Goal: Task Accomplishment & Management: Complete application form

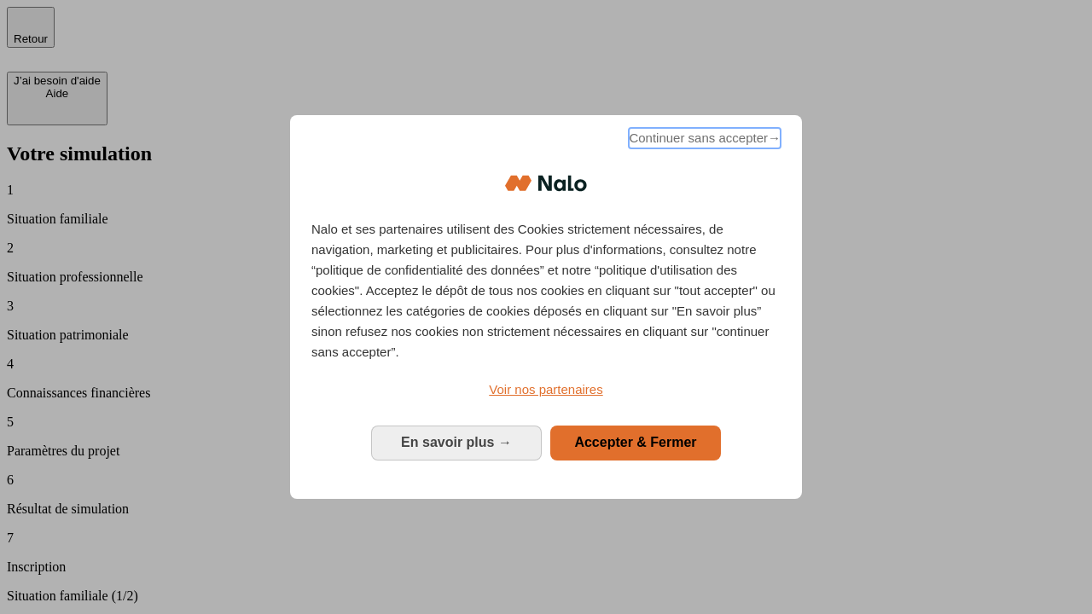
click at [703, 141] on span "Continuer sans accepter →" at bounding box center [705, 138] width 152 height 20
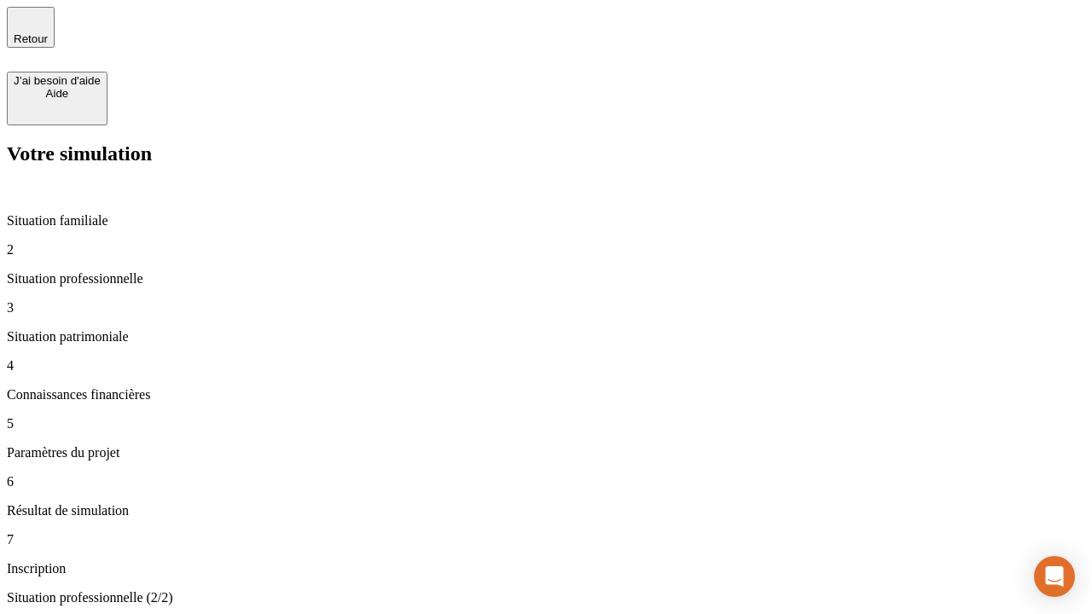
type input "70 000"
type input "1 000"
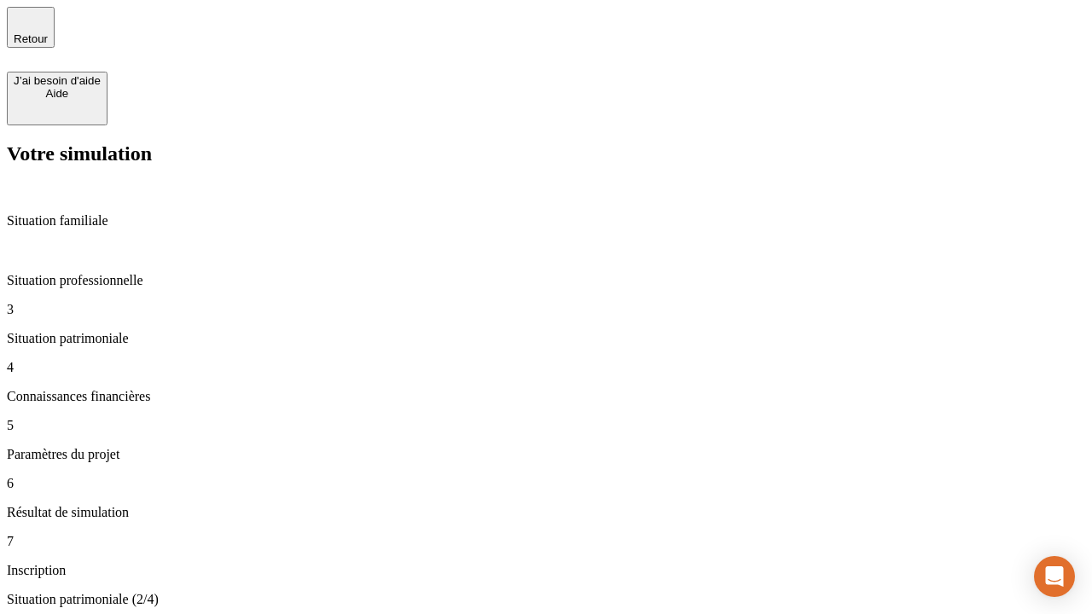
type input "800"
type input "6"
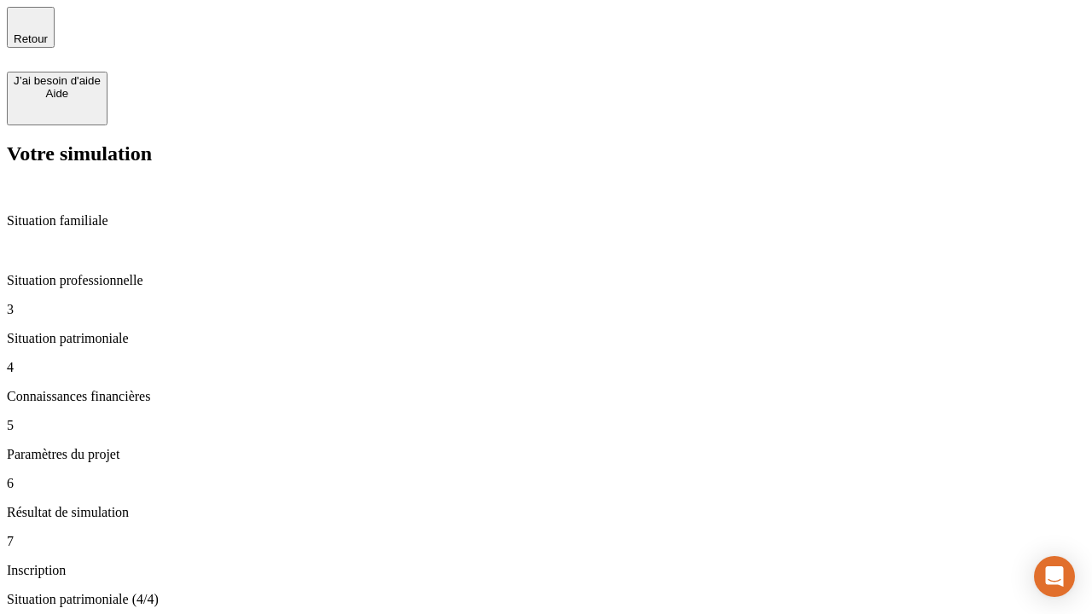
type input "400"
type input "3"
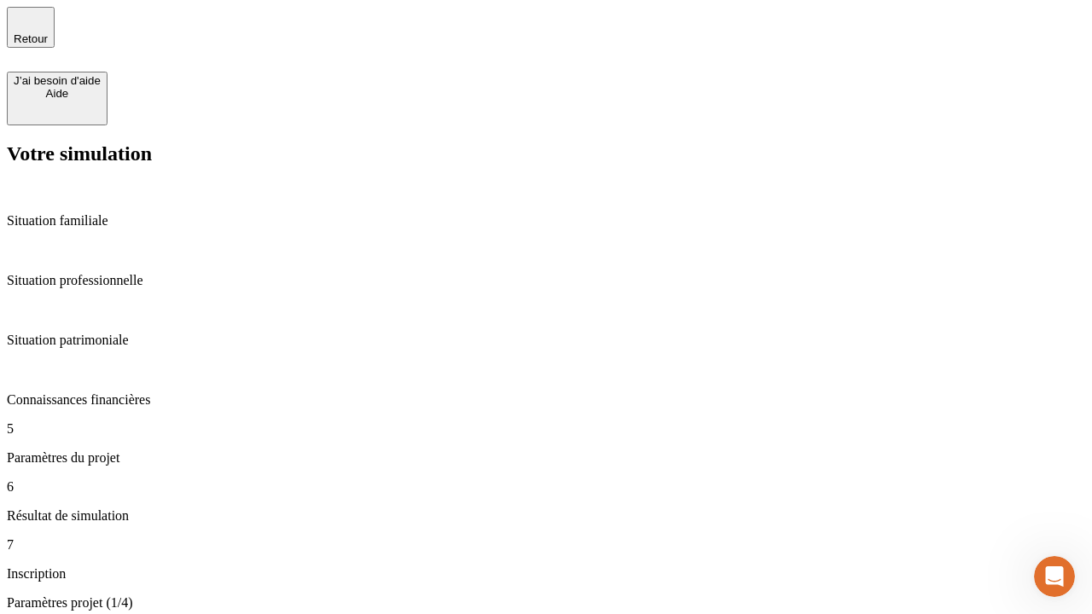
type input "35"
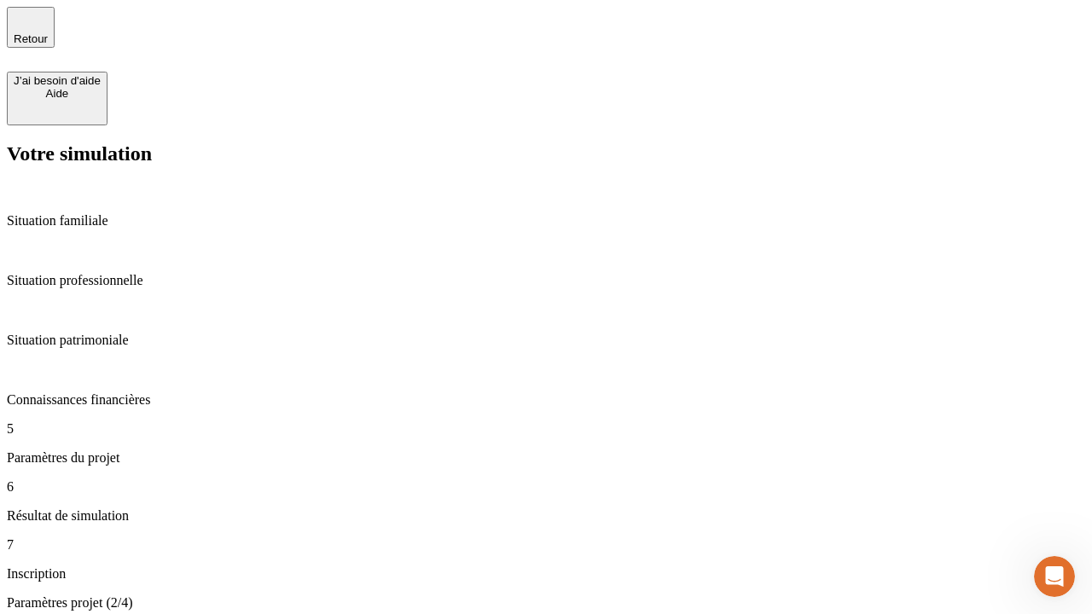
type input "500"
type input "640"
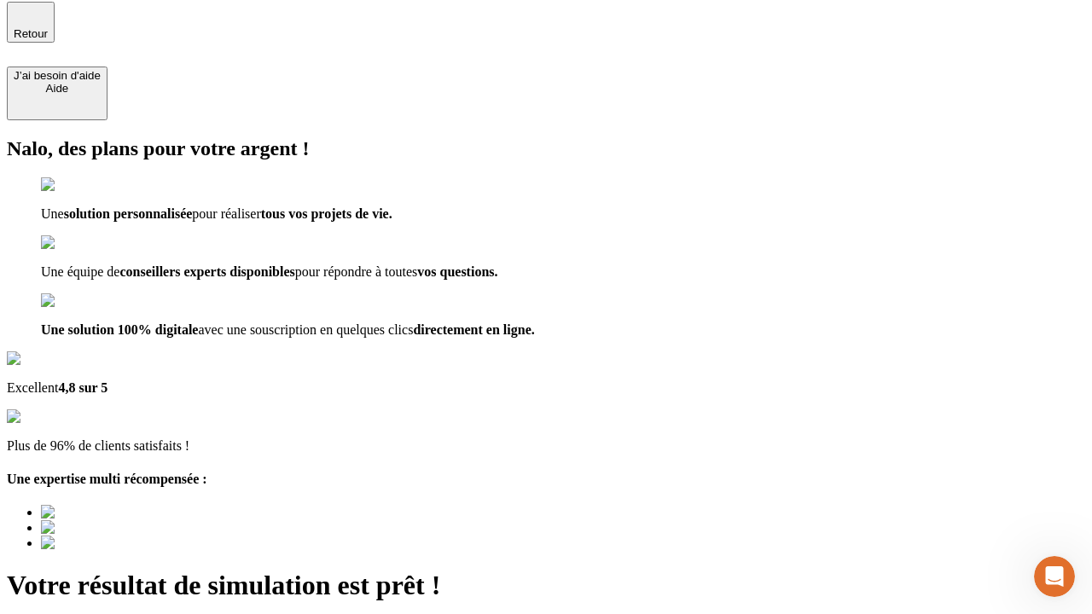
type input "[EMAIL_ADDRESS][DOMAIN_NAME]"
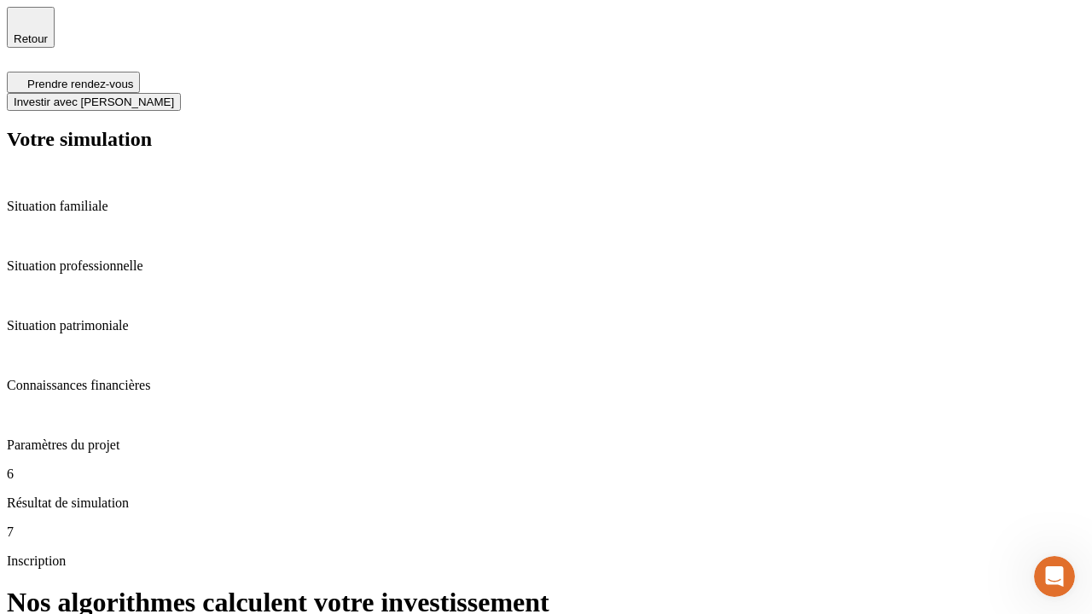
scroll to position [7, 0]
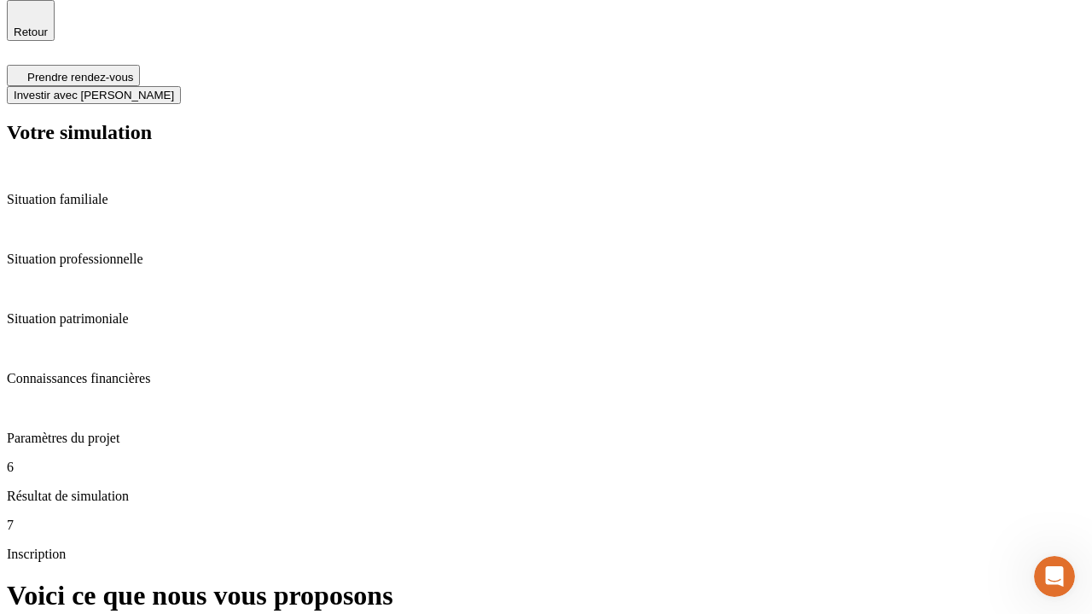
click at [174, 89] on span "Investir avec [PERSON_NAME]" at bounding box center [94, 95] width 160 height 13
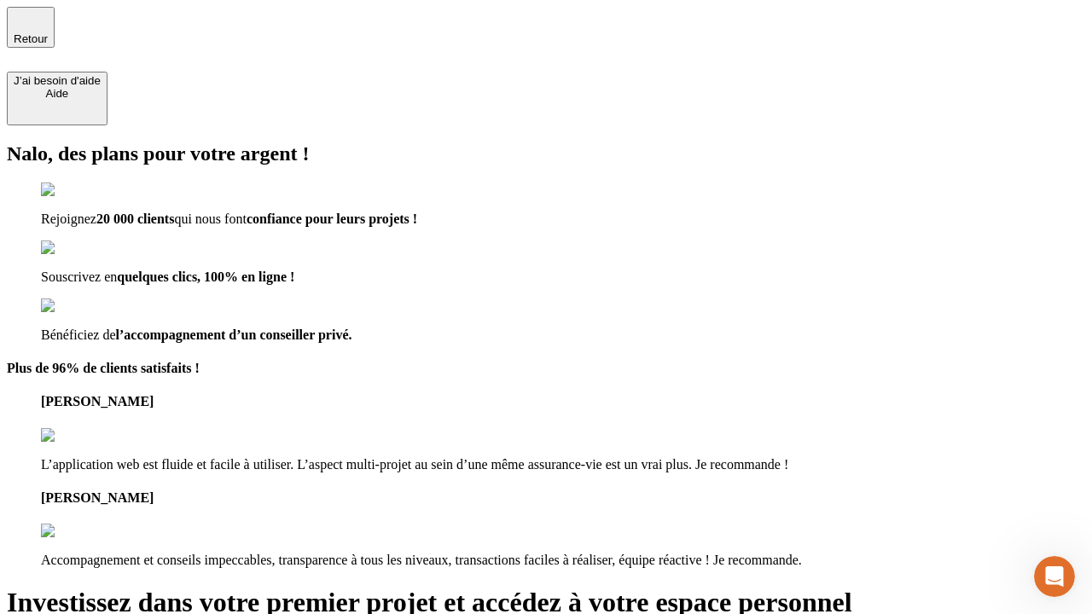
type input "[PERSON_NAME][EMAIL_ADDRESS][DOMAIN_NAME]"
